Goal: Task Accomplishment & Management: Use online tool/utility

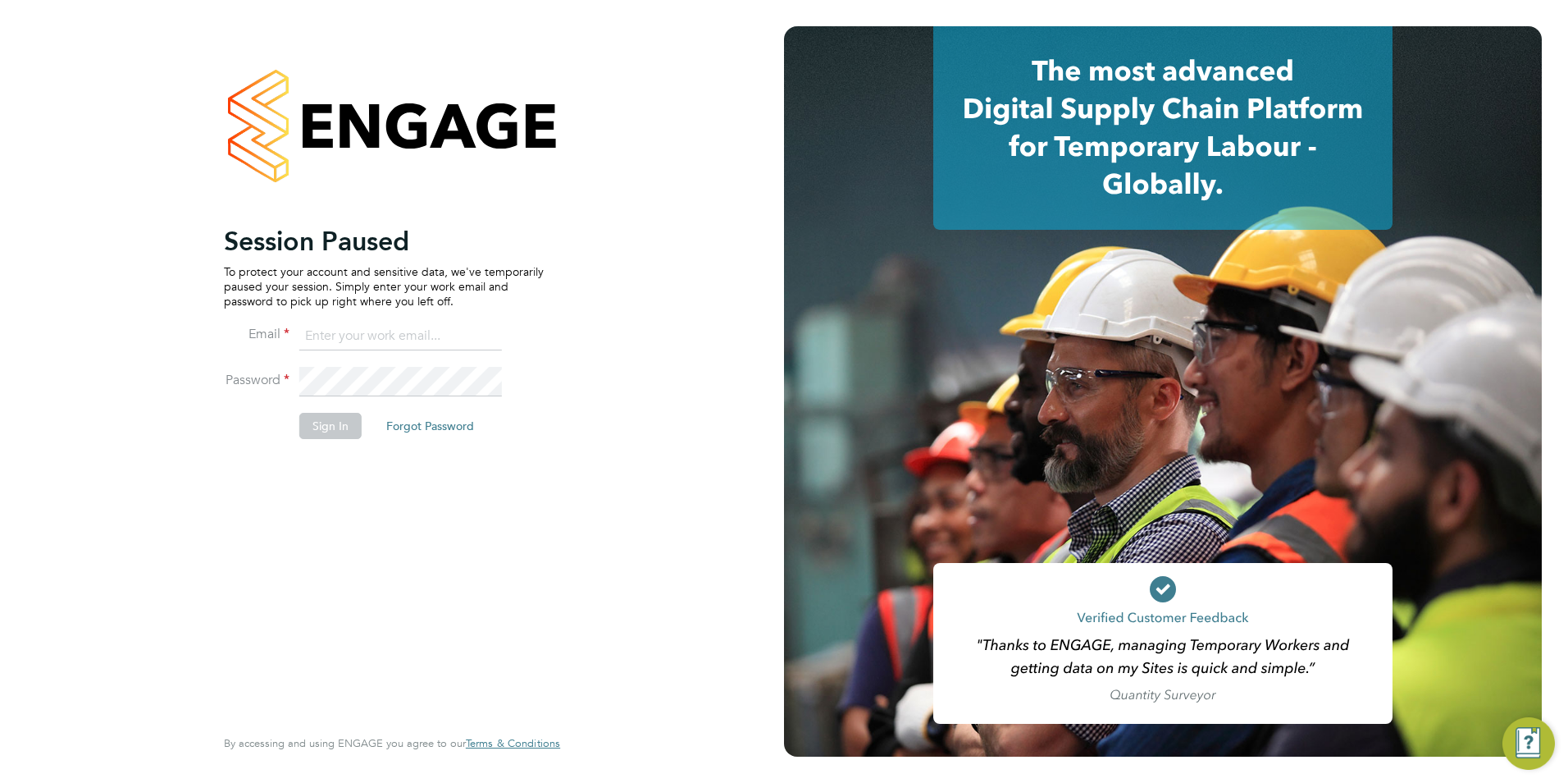
type input "[EMAIL_ADDRESS][DOMAIN_NAME]"
click at [320, 415] on button "Sign In" at bounding box center [330, 426] width 62 height 27
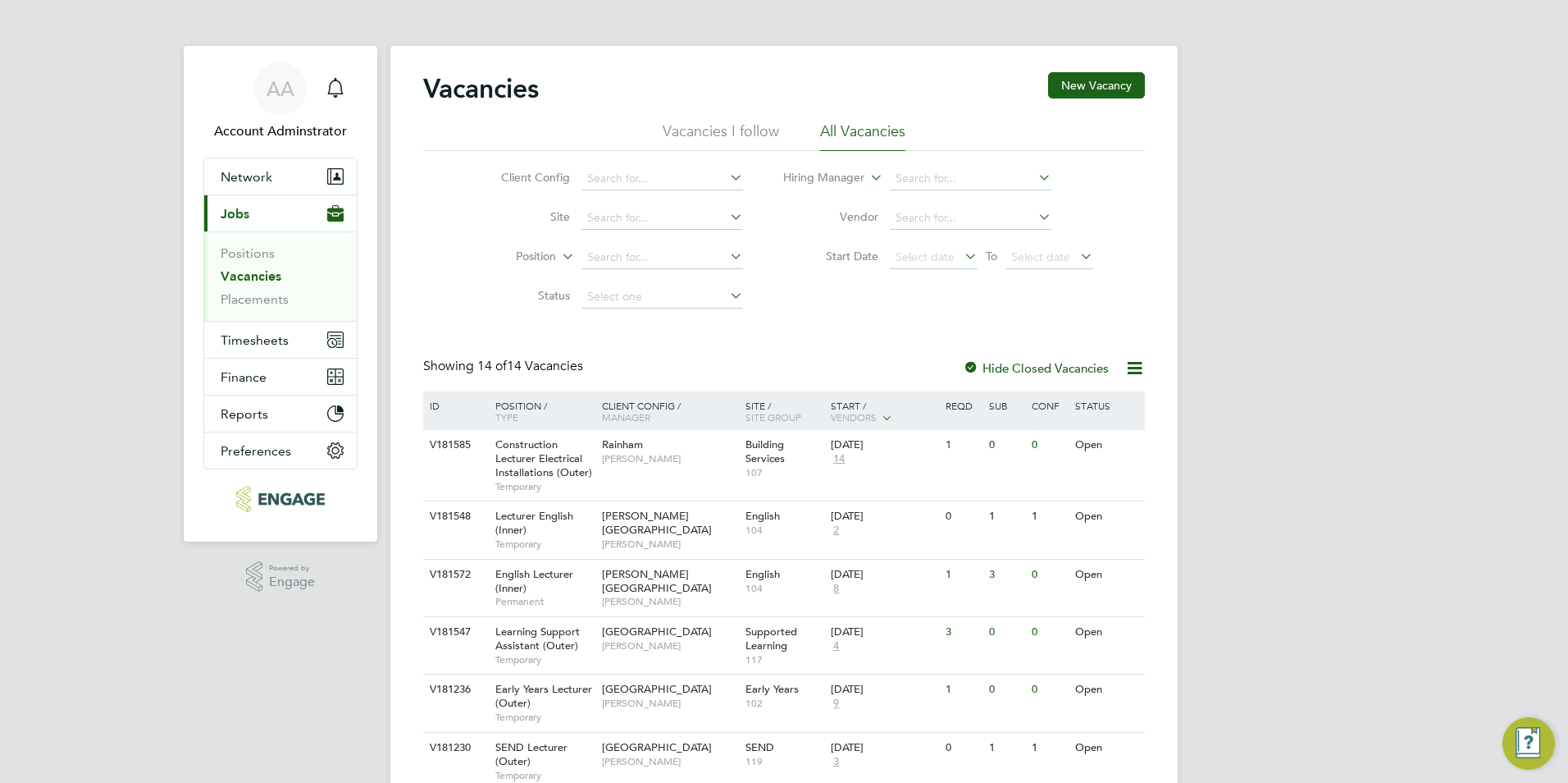
scroll to position [82, 0]
